Goal: Task Accomplishment & Management: Use online tool/utility

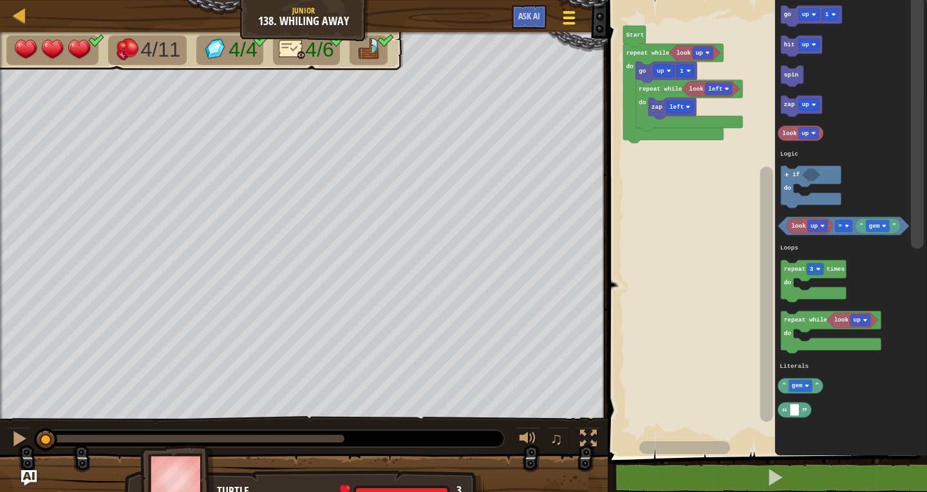
click at [575, 21] on div at bounding box center [568, 17] width 17 height 19
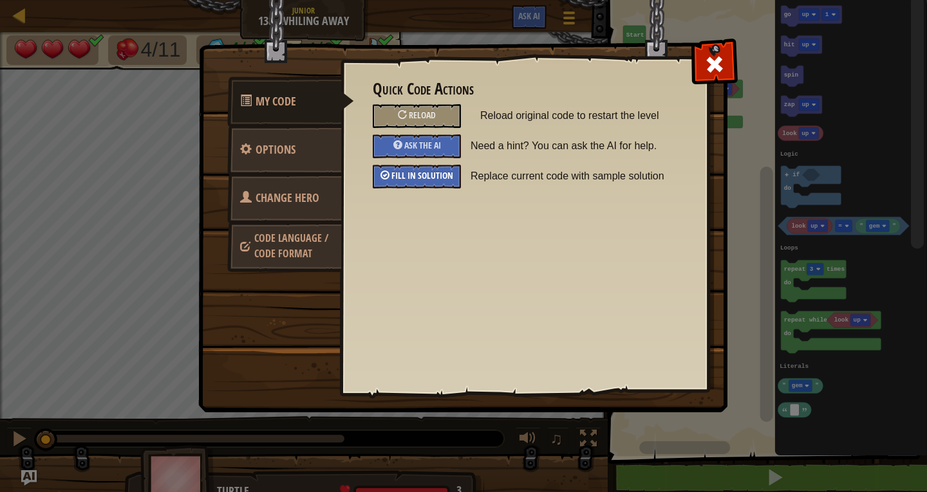
click at [427, 180] on span "Fill in solution" at bounding box center [422, 175] width 62 height 12
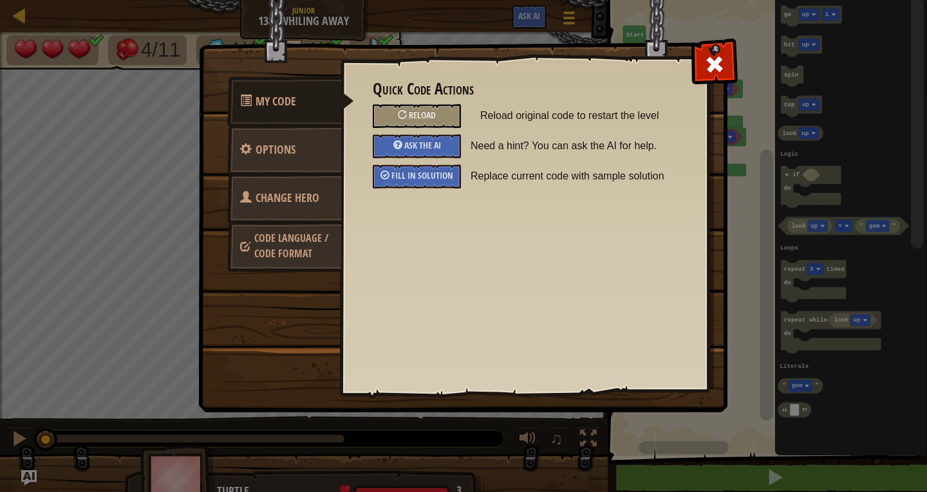
click at [720, 62] on span at bounding box center [714, 64] width 21 height 21
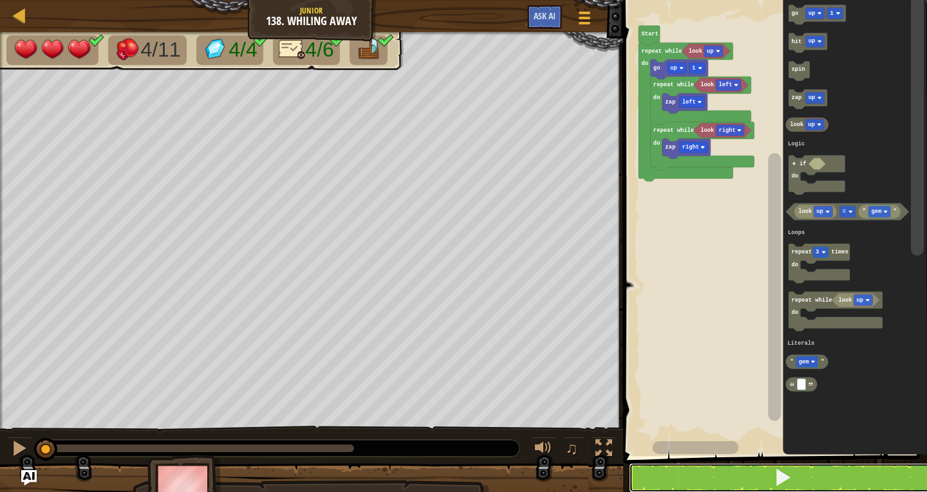
click at [756, 478] on button at bounding box center [783, 478] width 308 height 30
